Goal: Task Accomplishment & Management: Complete application form

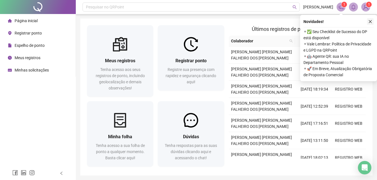
click at [371, 21] on icon "close" at bounding box center [370, 21] width 3 height 3
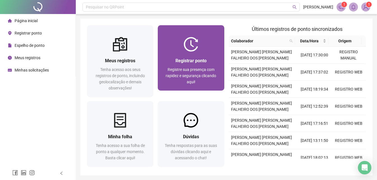
click at [205, 58] on div "Registrar ponto" at bounding box center [190, 60] width 53 height 7
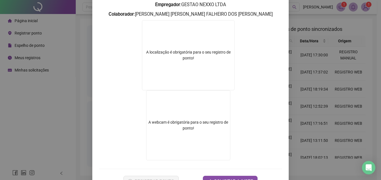
scroll to position [91, 0]
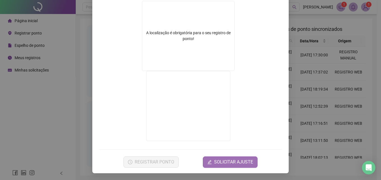
click at [217, 162] on span "SOLICITAR AJUSTE" at bounding box center [233, 162] width 39 height 7
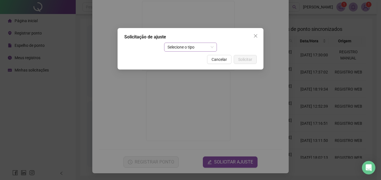
click at [198, 48] on span "Selecione o tipo" at bounding box center [191, 47] width 46 height 8
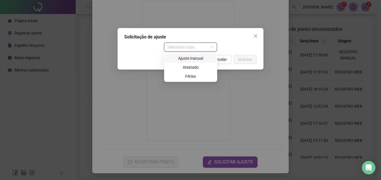
click at [198, 60] on div "Ajuste manual" at bounding box center [191, 58] width 44 height 6
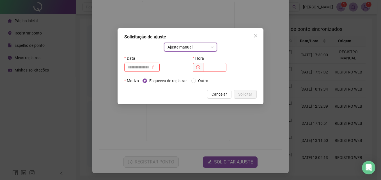
click at [138, 70] on input at bounding box center [140, 67] width 24 height 6
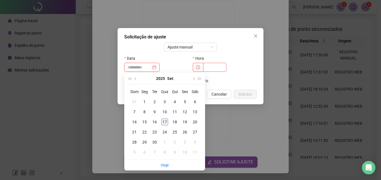
type input "**********"
click at [165, 121] on div "17" at bounding box center [164, 122] width 7 height 7
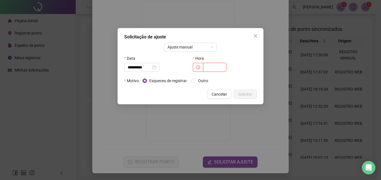
click at [213, 67] on input "text" at bounding box center [214, 67] width 23 height 9
type input "*****"
click at [243, 93] on span "Solicitar" at bounding box center [245, 94] width 14 height 6
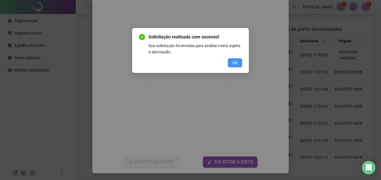
click at [234, 61] on span "OK" at bounding box center [234, 63] width 5 height 6
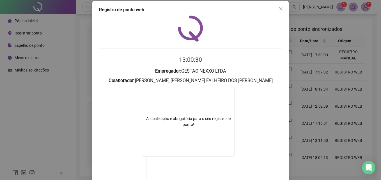
scroll to position [0, 0]
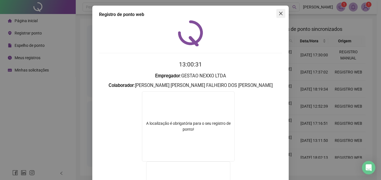
click at [279, 14] on icon "close" at bounding box center [281, 13] width 4 height 4
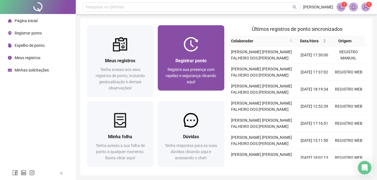
click at [177, 47] on div at bounding box center [191, 44] width 66 height 15
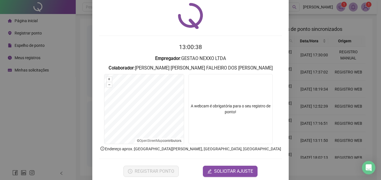
scroll to position [27, 0]
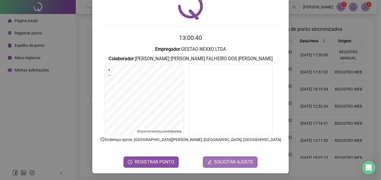
click at [235, 161] on span "SOLICITAR AJUSTE" at bounding box center [233, 162] width 39 height 7
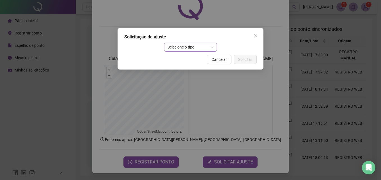
click at [206, 49] on span "Selecione o tipo" at bounding box center [191, 47] width 46 height 8
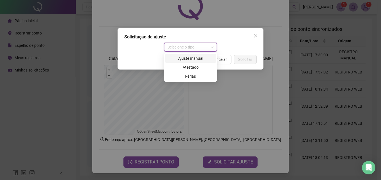
click at [201, 59] on div "Ajuste manual" at bounding box center [191, 58] width 44 height 6
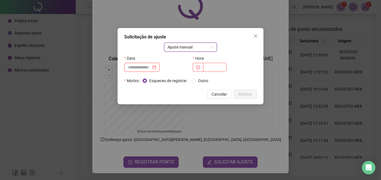
click at [151, 66] on input at bounding box center [140, 67] width 24 height 6
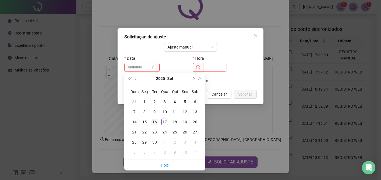
type input "**********"
click at [156, 121] on div "16" at bounding box center [154, 122] width 7 height 7
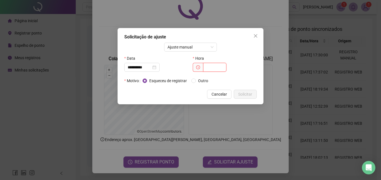
click at [208, 66] on input "text" at bounding box center [214, 67] width 23 height 9
type input "*****"
click at [248, 95] on span "Solicitar" at bounding box center [245, 94] width 14 height 6
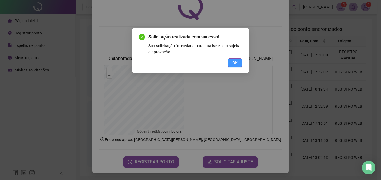
click at [237, 64] on span "OK" at bounding box center [234, 63] width 5 height 6
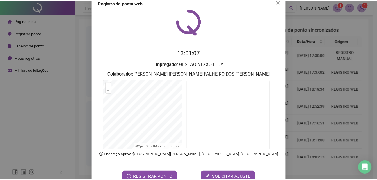
scroll to position [0, 0]
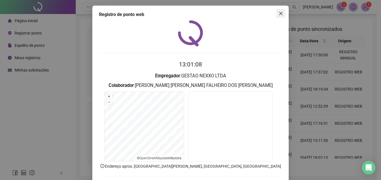
click at [280, 11] on button "Close" at bounding box center [280, 13] width 9 height 9
